Goal: Information Seeking & Learning: Learn about a topic

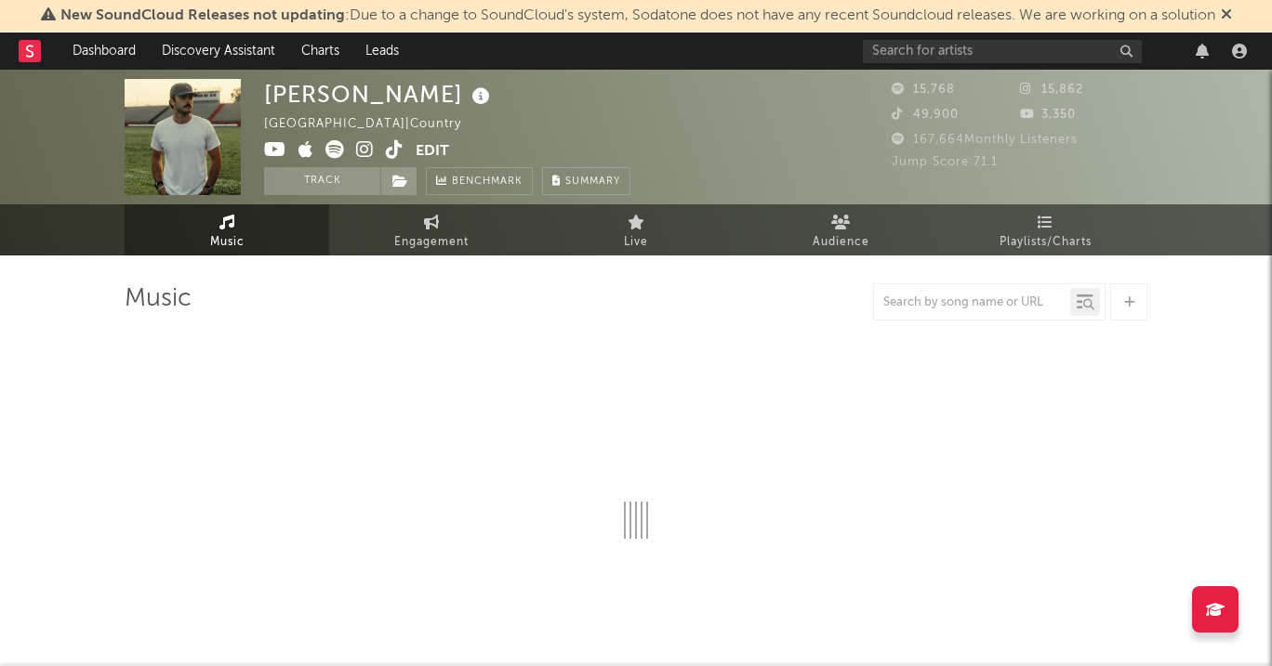
select select "6m"
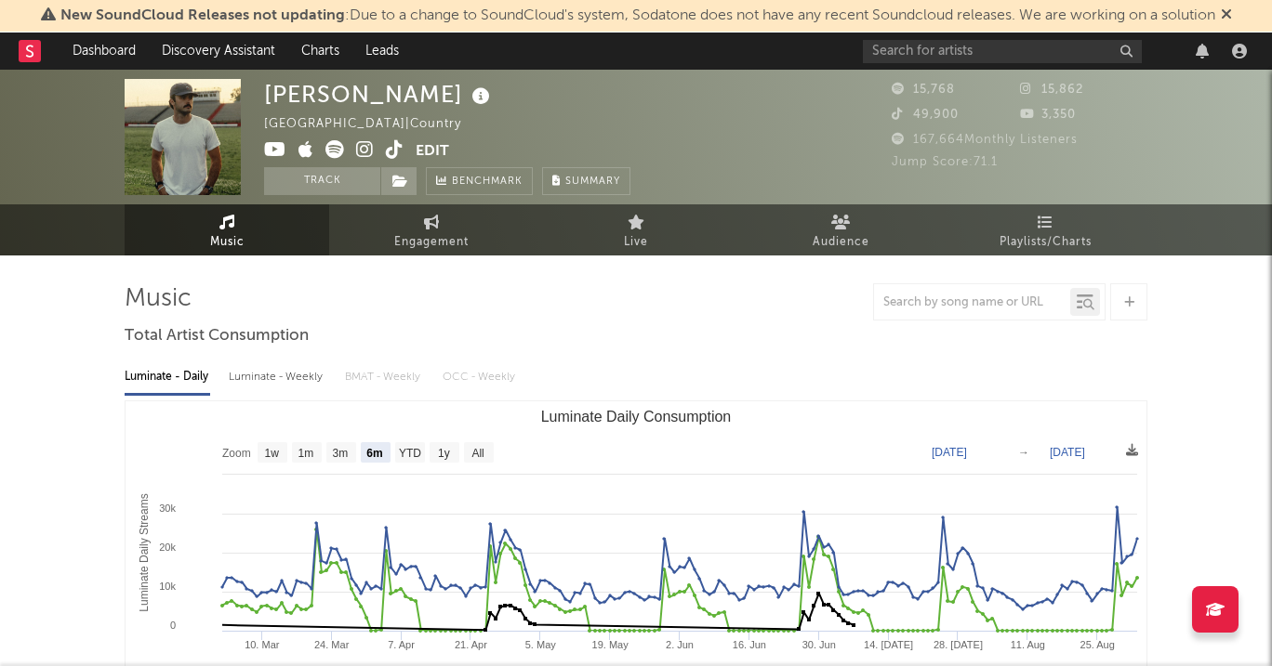
click at [935, 28] on div "New SoundCloud Releases not updating : Due to a change to SoundCloud's system, …" at bounding box center [636, 16] width 1272 height 33
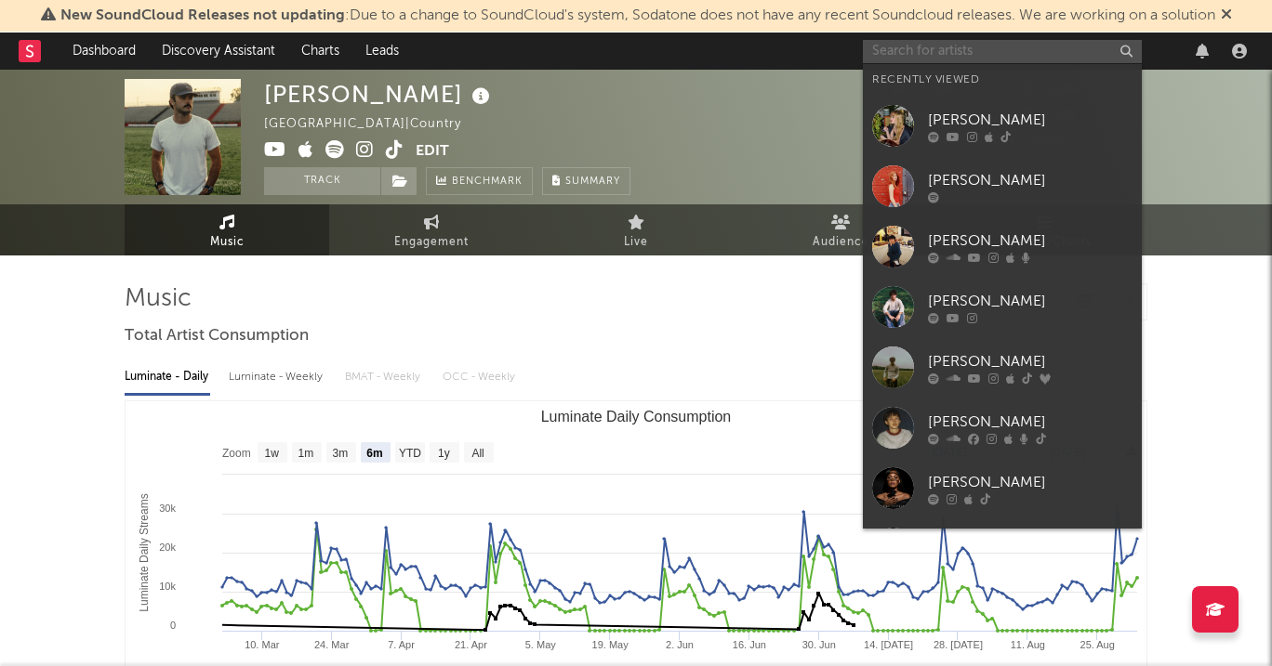
click at [934, 44] on input "text" at bounding box center [1002, 51] width 279 height 23
paste input "[URL][DOMAIN_NAME]"
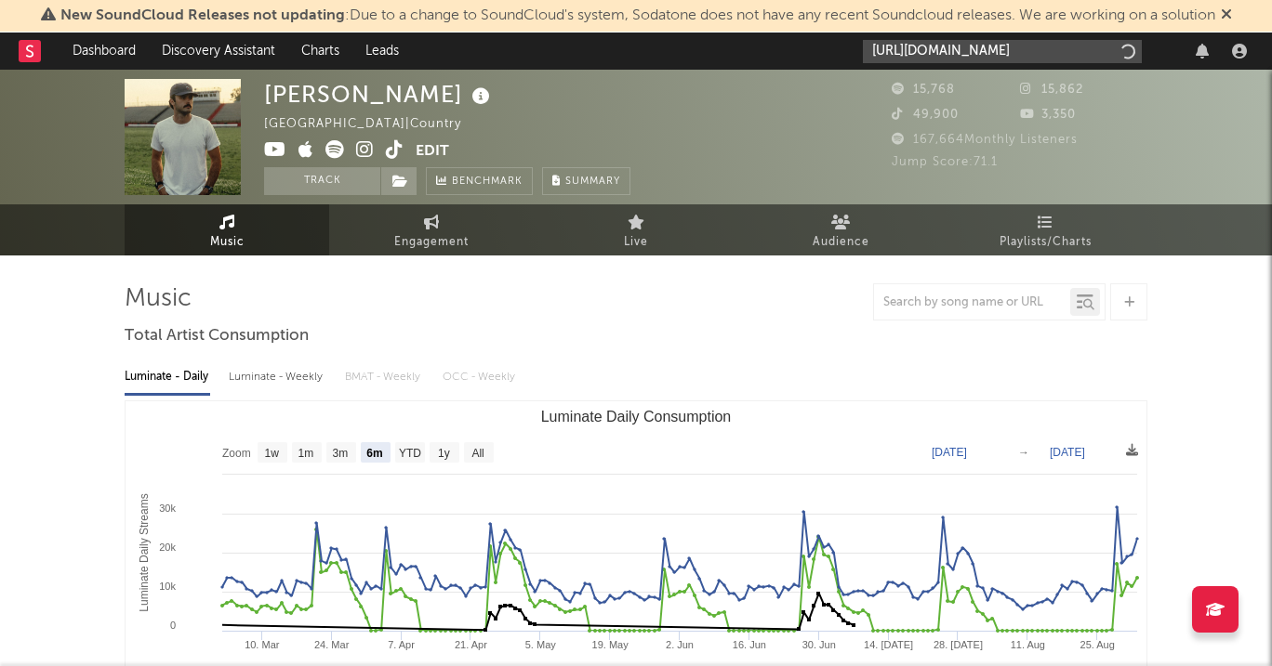
scroll to position [0, 309]
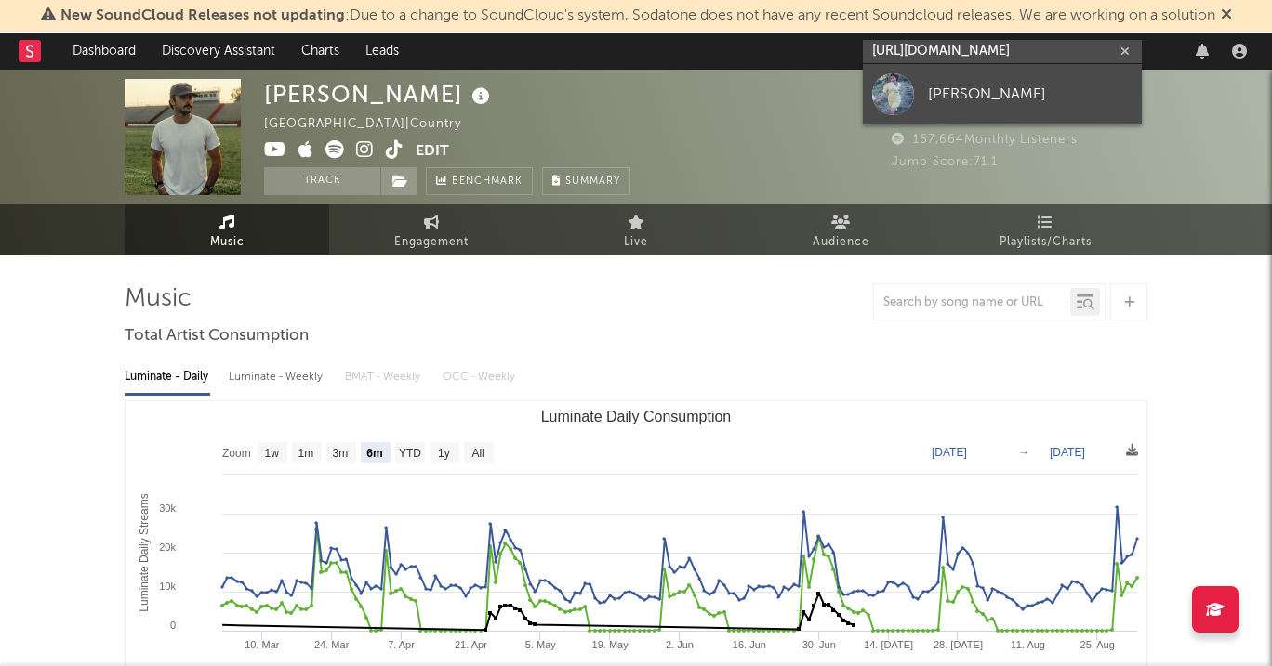
type input "[URL][DOMAIN_NAME]"
click at [930, 90] on div "[PERSON_NAME]" at bounding box center [1030, 94] width 204 height 22
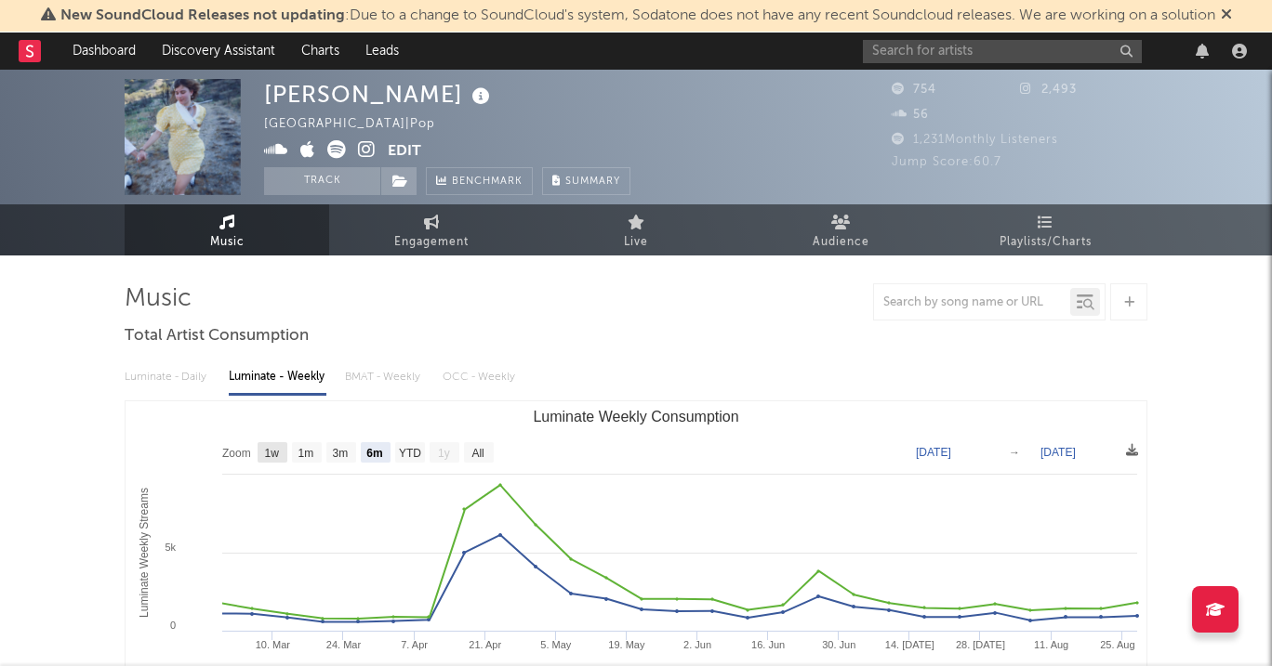
click at [272, 455] on text "1w" at bounding box center [272, 453] width 15 height 13
select select "1w"
type input "[DATE]"
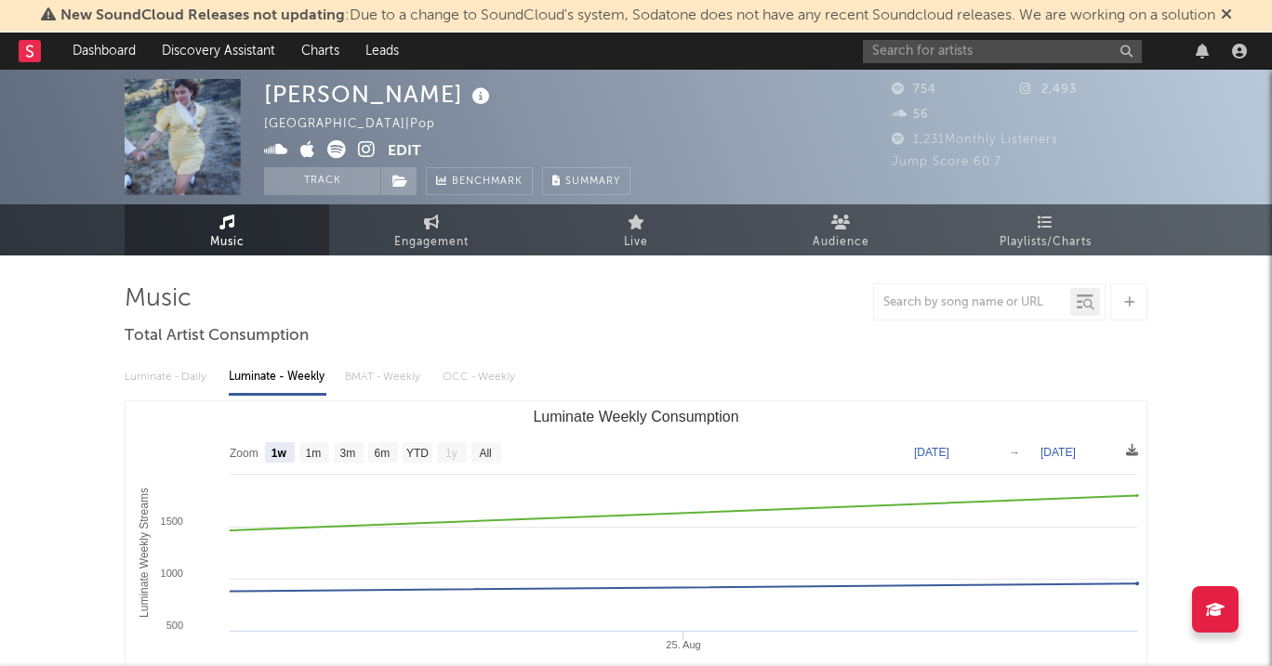
click at [296, 452] on rect "Luminate Weekly Consumption" at bounding box center [635, 588] width 1021 height 372
click at [307, 452] on text "1m" at bounding box center [314, 453] width 16 height 13
select select "1m"
type input "[DATE]"
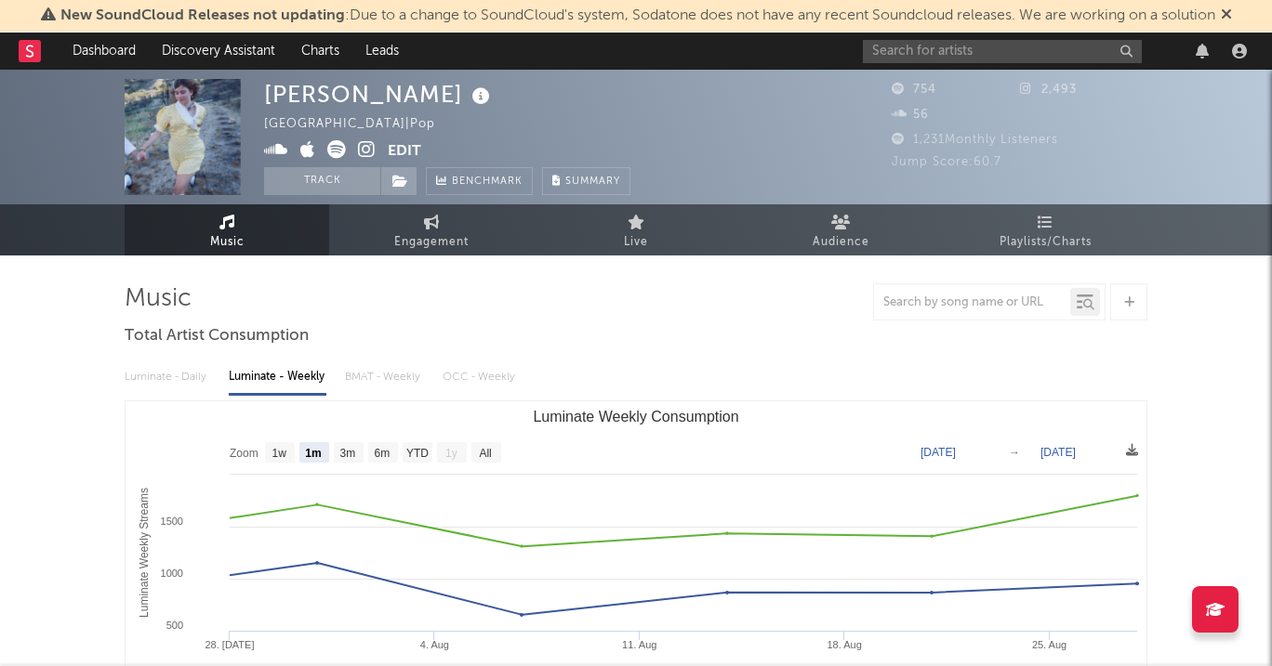
click at [910, 35] on div at bounding box center [1058, 51] width 390 height 37
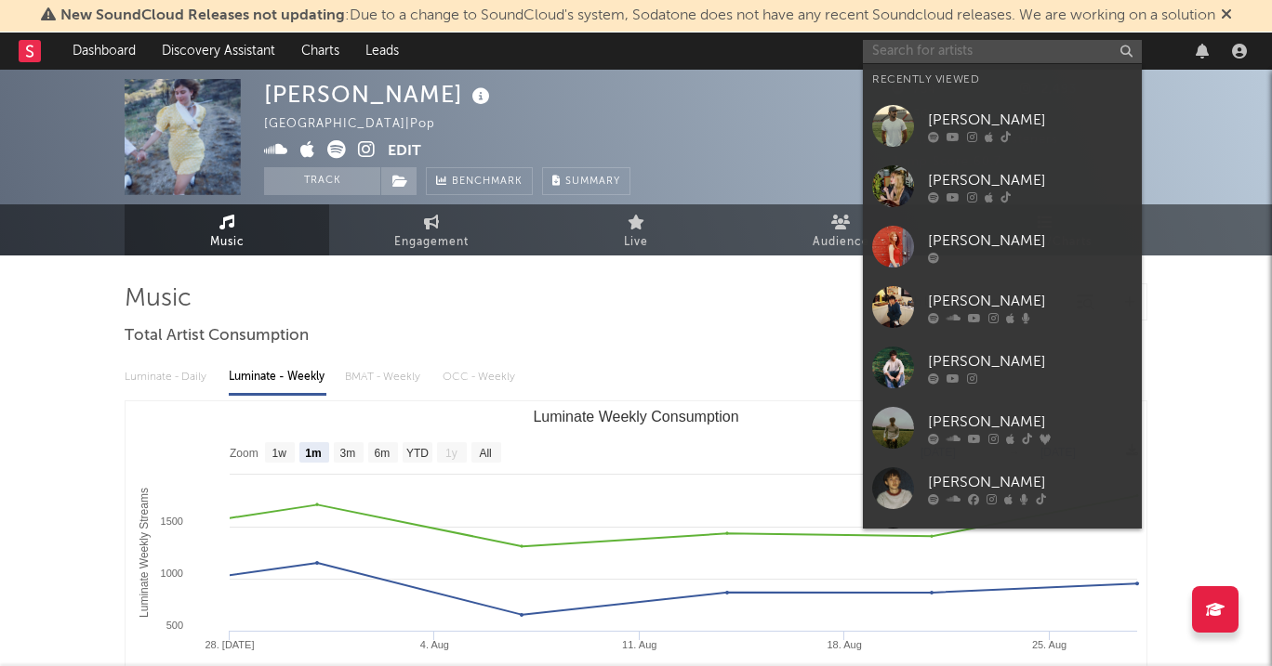
click at [903, 45] on input "text" at bounding box center [1002, 51] width 279 height 23
paste input "[URL][DOMAIN_NAME]"
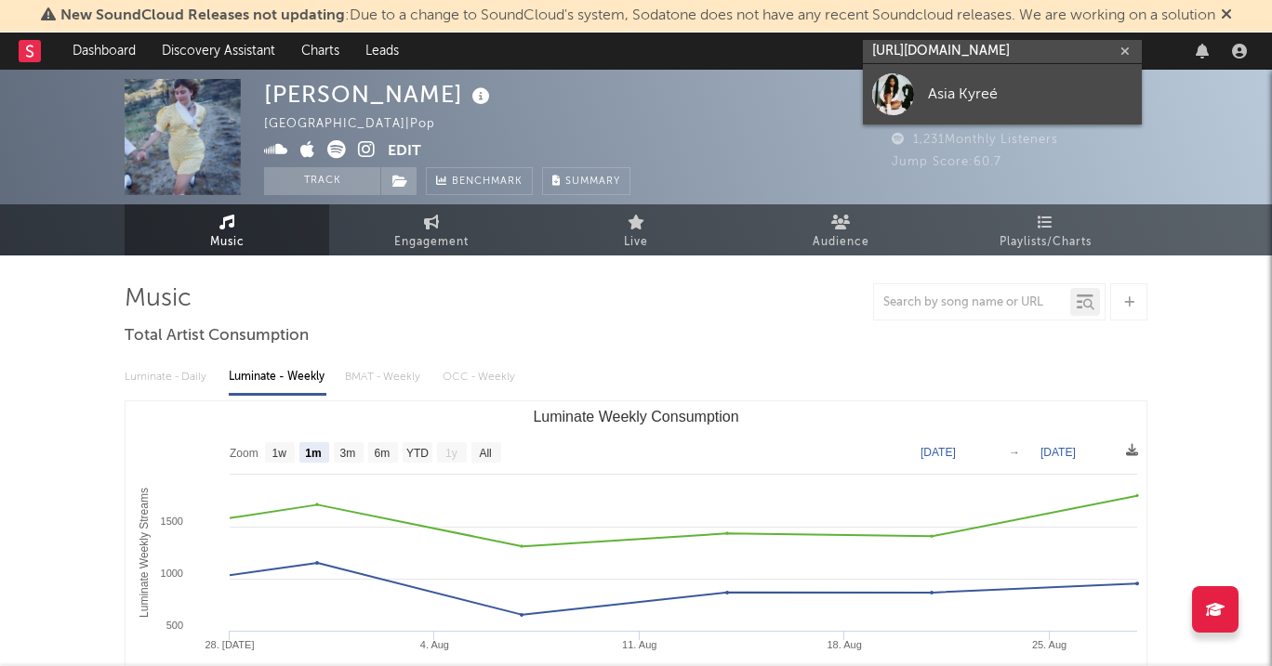
type input "[URL][DOMAIN_NAME]"
click at [914, 72] on link "Asia Kyreé" at bounding box center [1002, 94] width 279 height 60
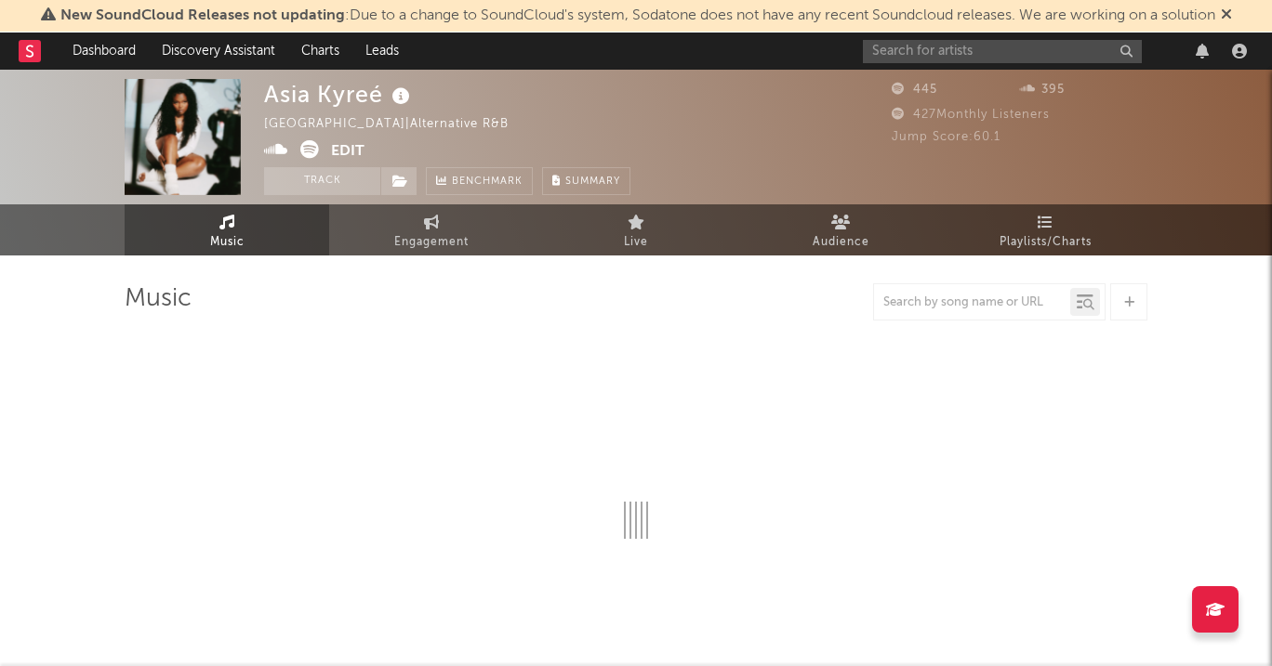
select select "1w"
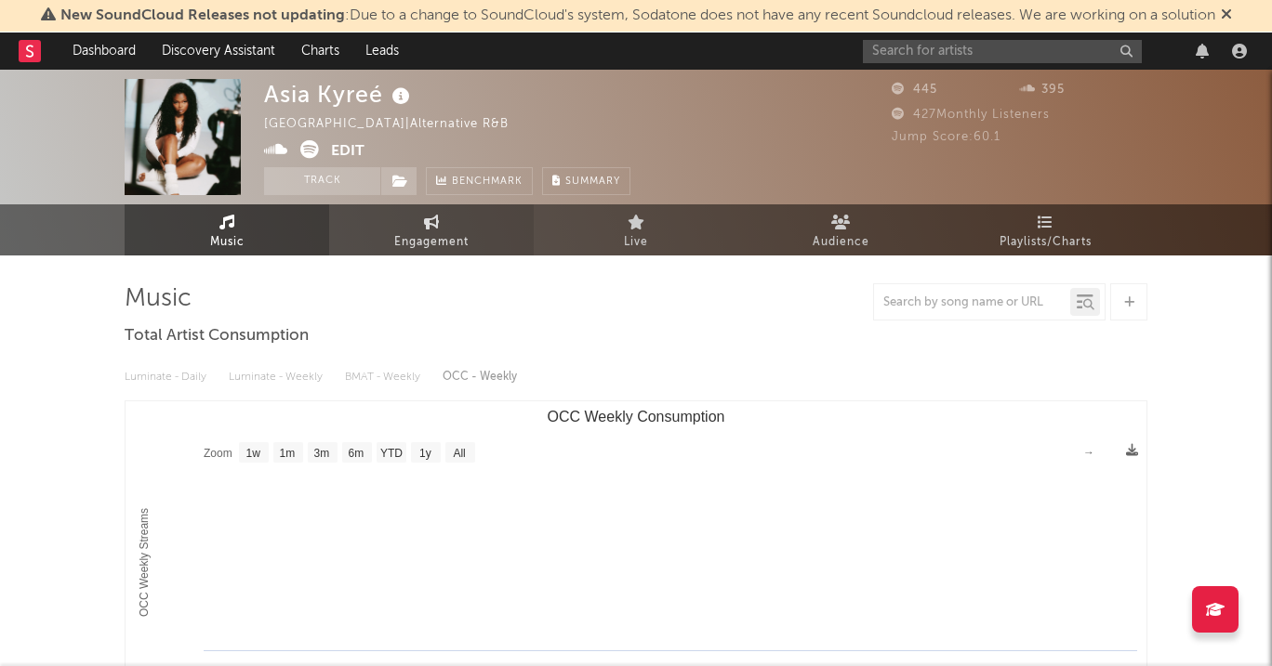
click at [391, 243] on link "Engagement" at bounding box center [431, 229] width 204 height 51
select select "1w"
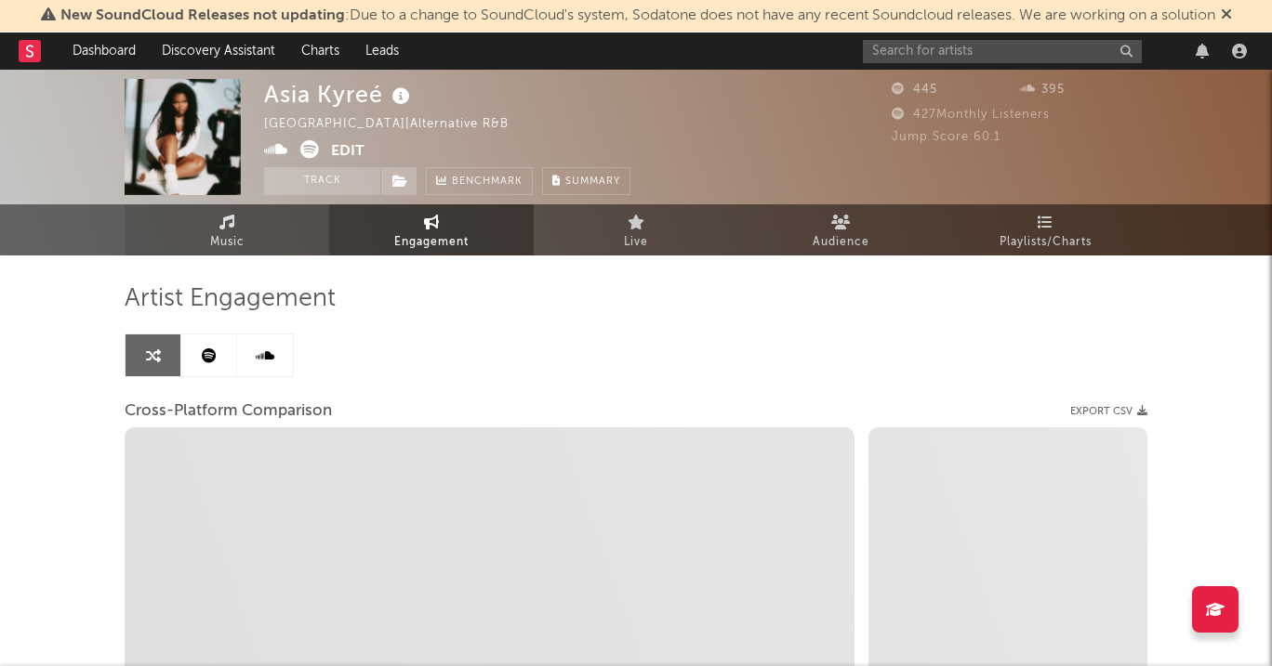
click at [257, 239] on link "Music" at bounding box center [227, 229] width 204 height 51
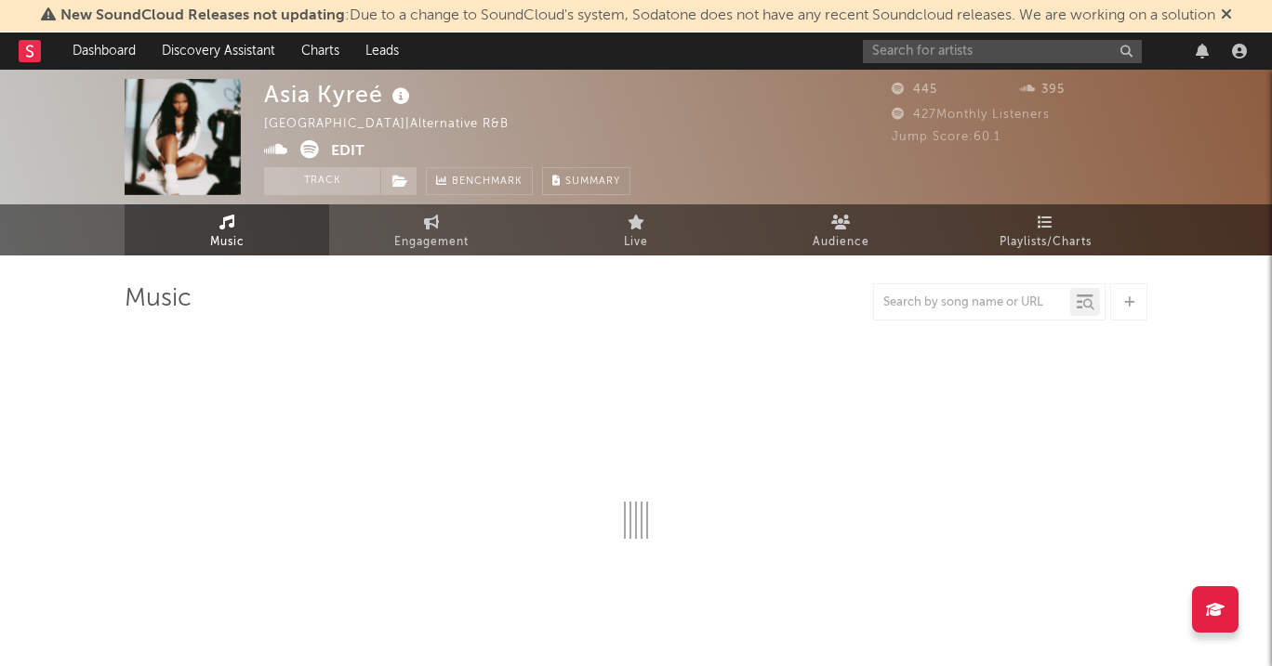
select select "1w"
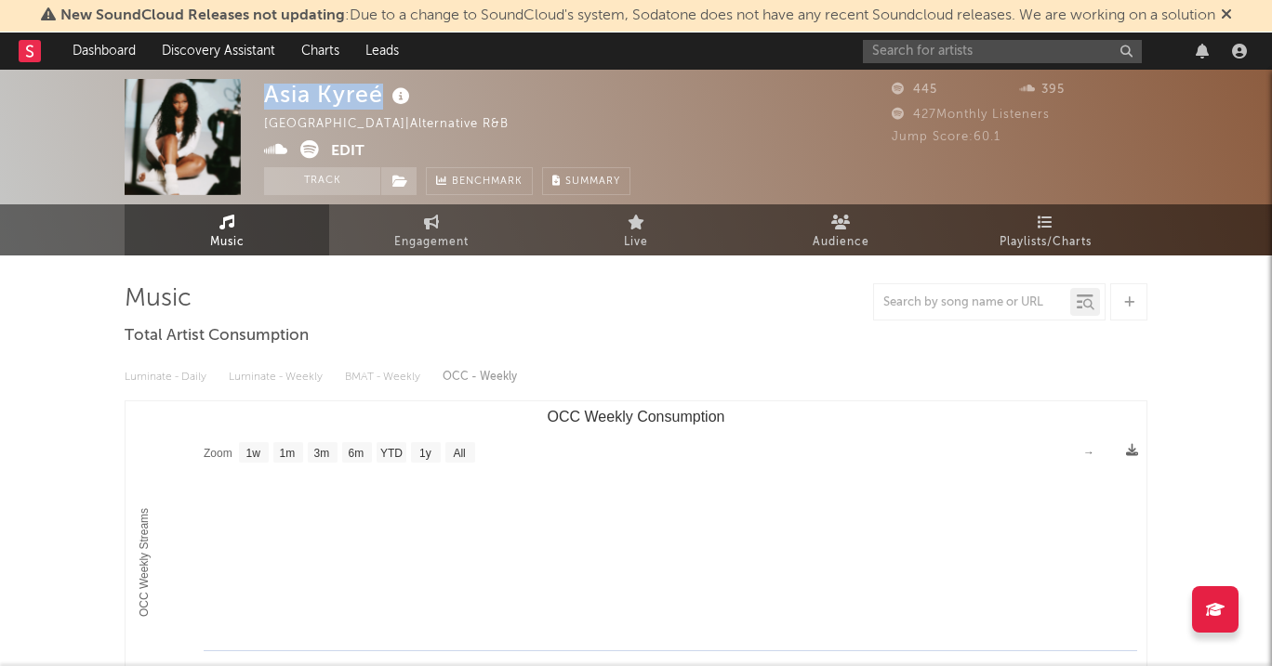
drag, startPoint x: 264, startPoint y: 100, endPoint x: 409, endPoint y: 102, distance: 145.0
click at [410, 102] on div "Asia Kyreé" at bounding box center [339, 94] width 151 height 31
copy div "Asia Kyreé"
